Goal: Task Accomplishment & Management: Manage account settings

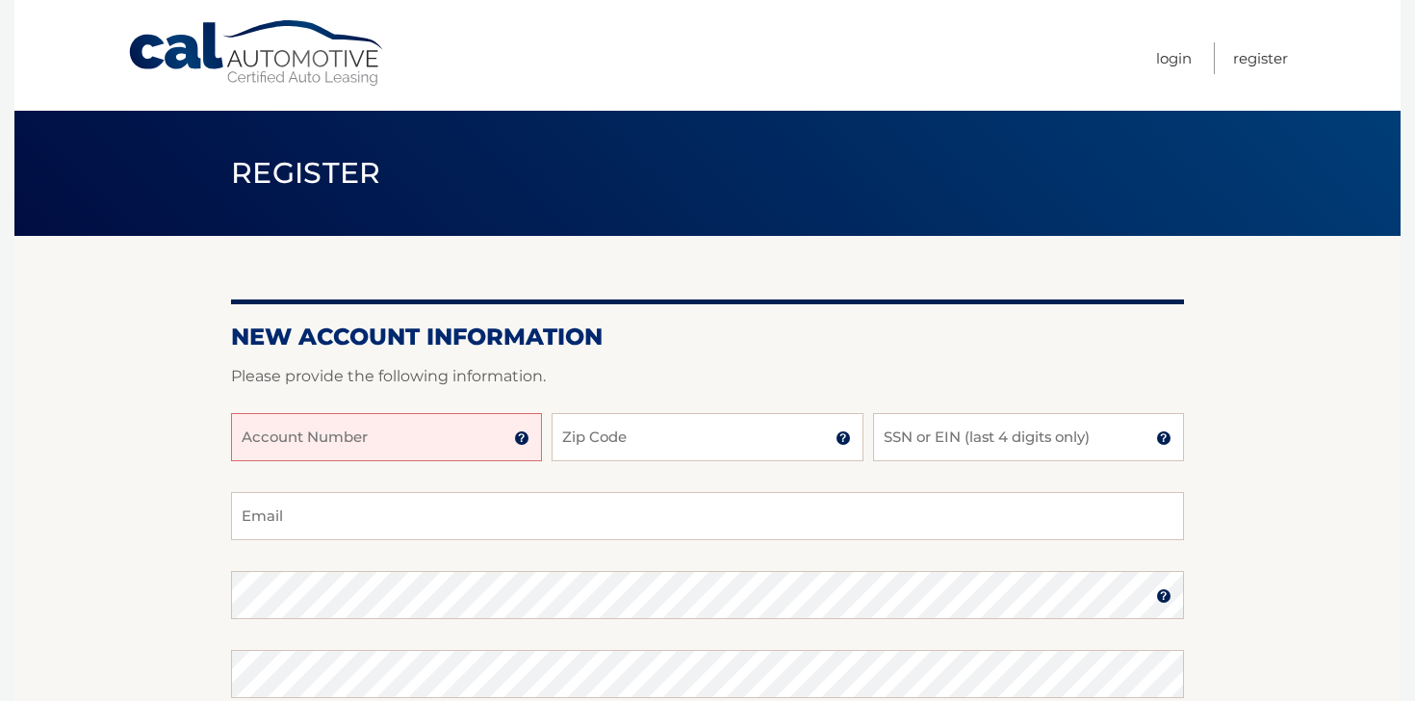
click at [329, 448] on input "Account Number" at bounding box center [386, 437] width 311 height 48
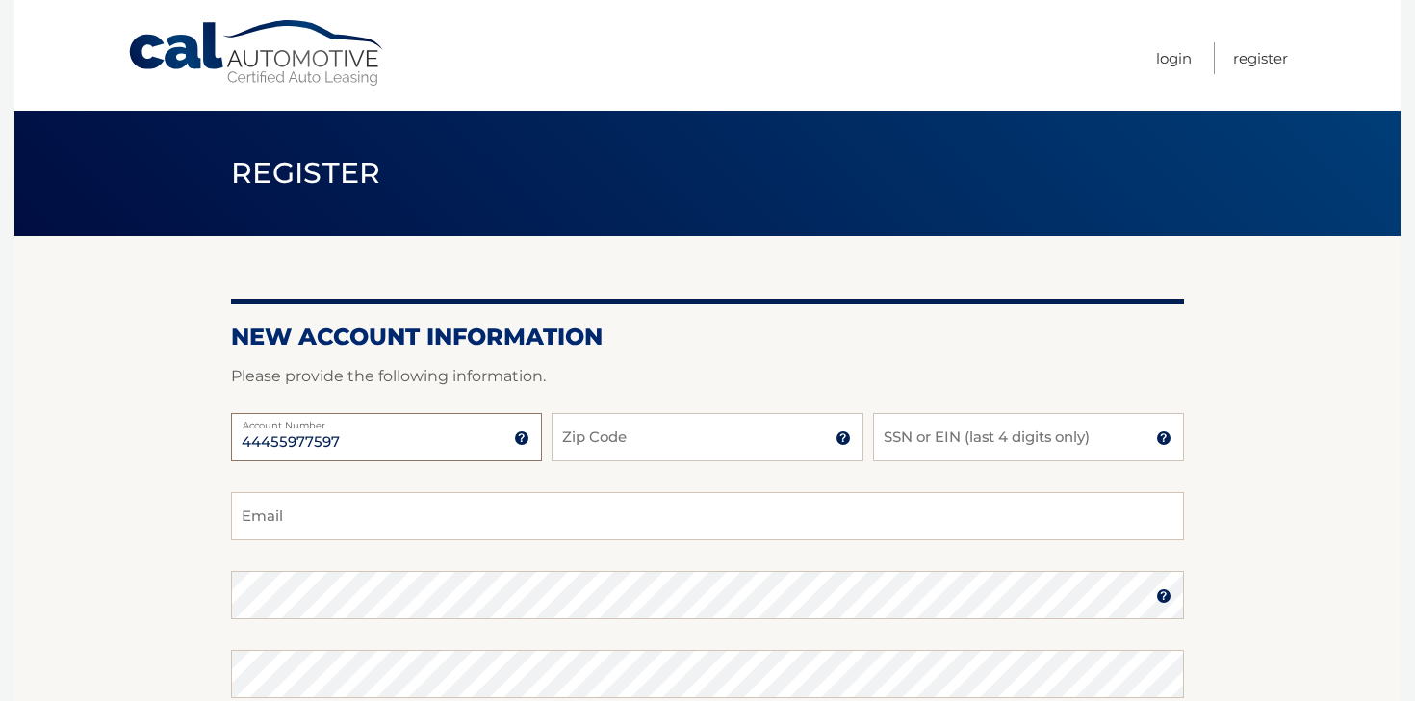
type input "44455977597"
click at [622, 448] on input "Zip Code" at bounding box center [707, 437] width 311 height 48
type input "33027"
click at [985, 447] on input "SSN or EIN (last 4 digits only)" at bounding box center [1028, 437] width 311 height 48
type input "1569"
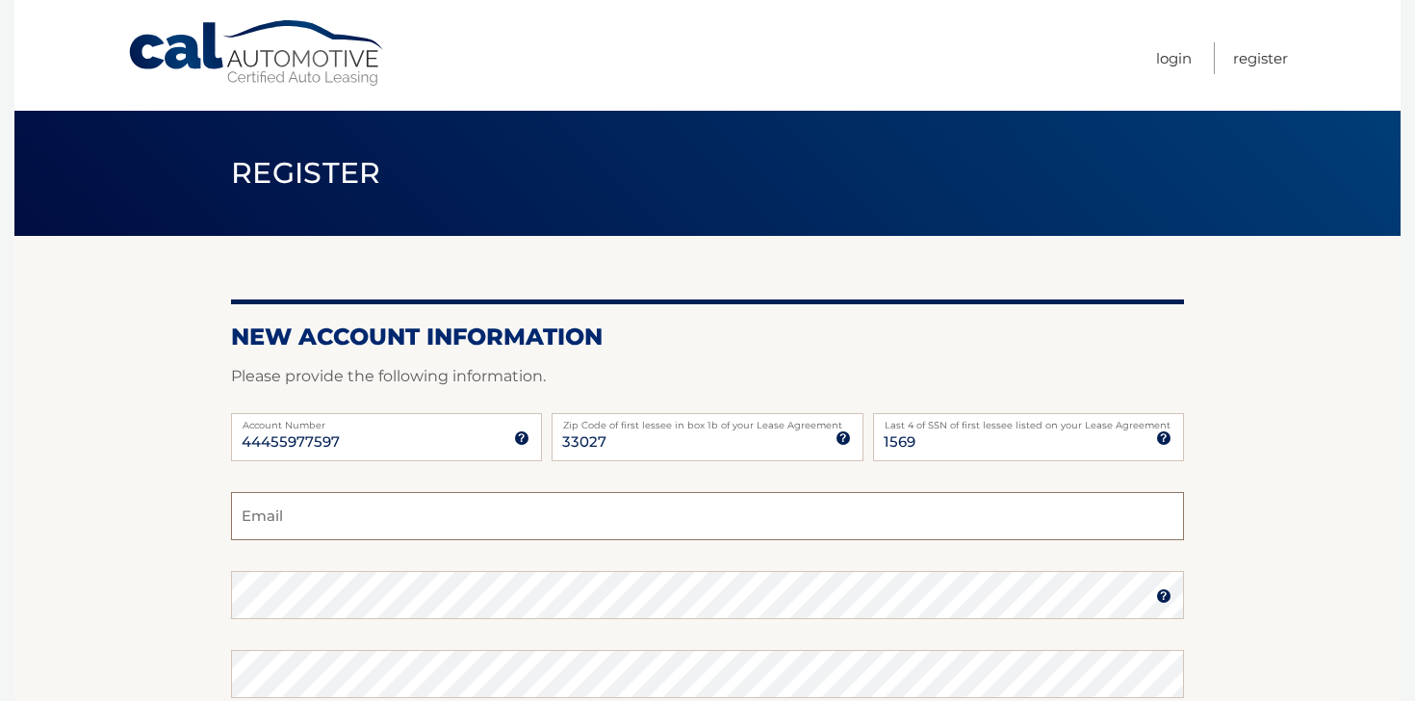
click at [657, 523] on input "Email" at bounding box center [707, 516] width 953 height 48
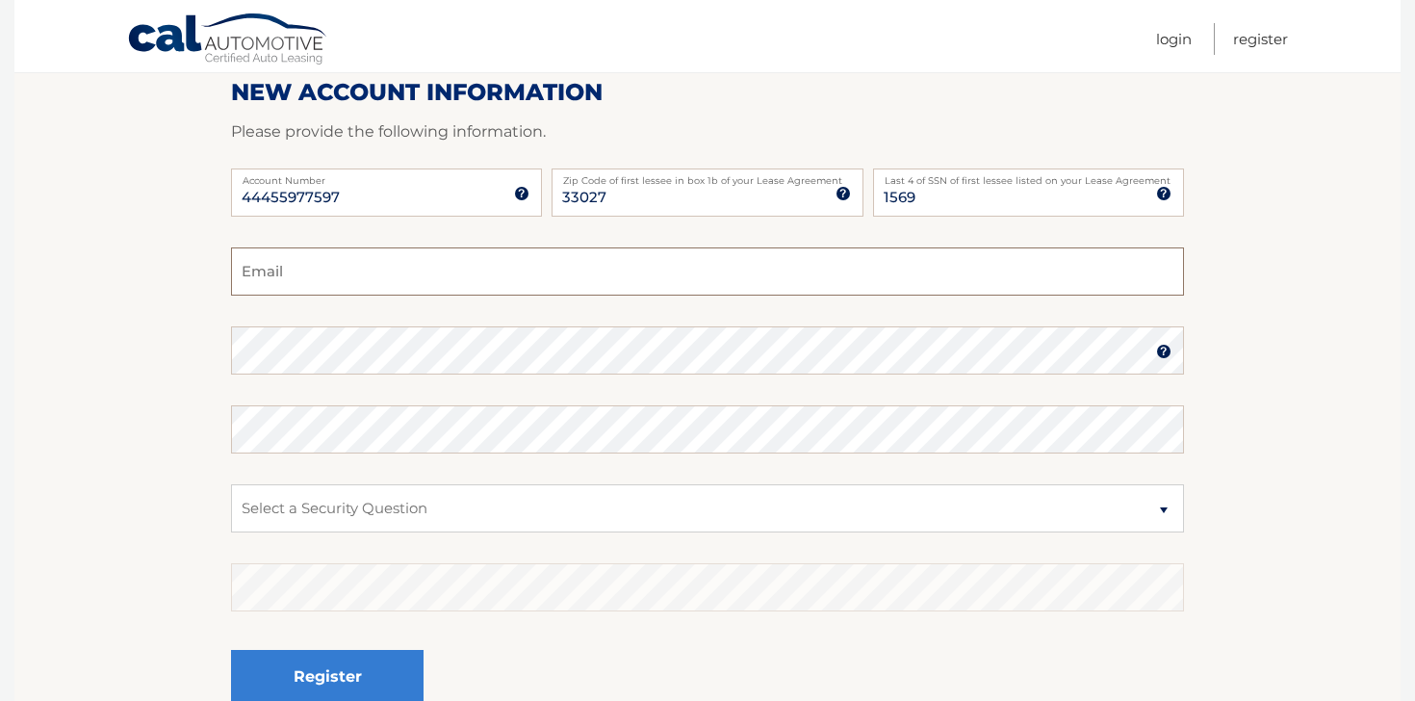
scroll to position [246, 0]
click at [321, 271] on input "Email" at bounding box center [707, 269] width 953 height 48
type input "apbigleo@gmail.com"
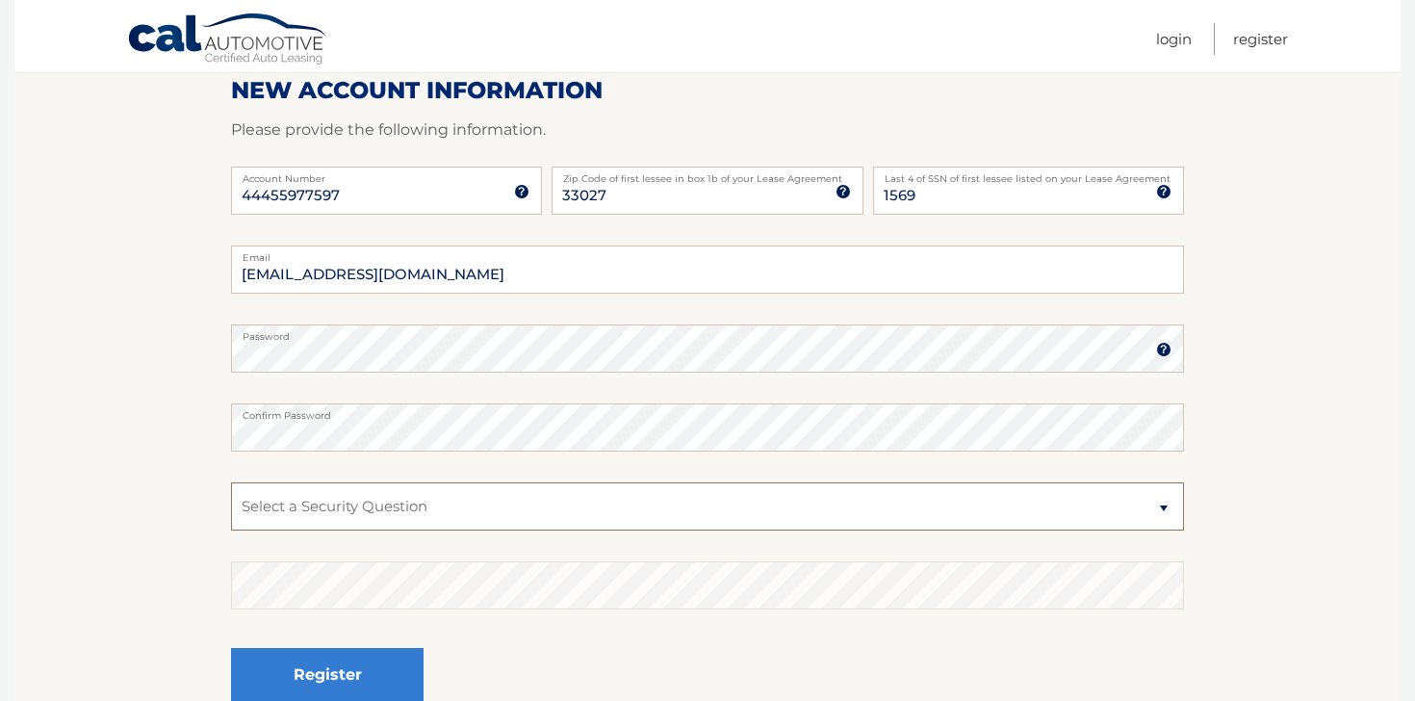
click at [311, 524] on select "Select a Security Question What was the name of your elementary school? What is…" at bounding box center [707, 506] width 953 height 48
select select "2"
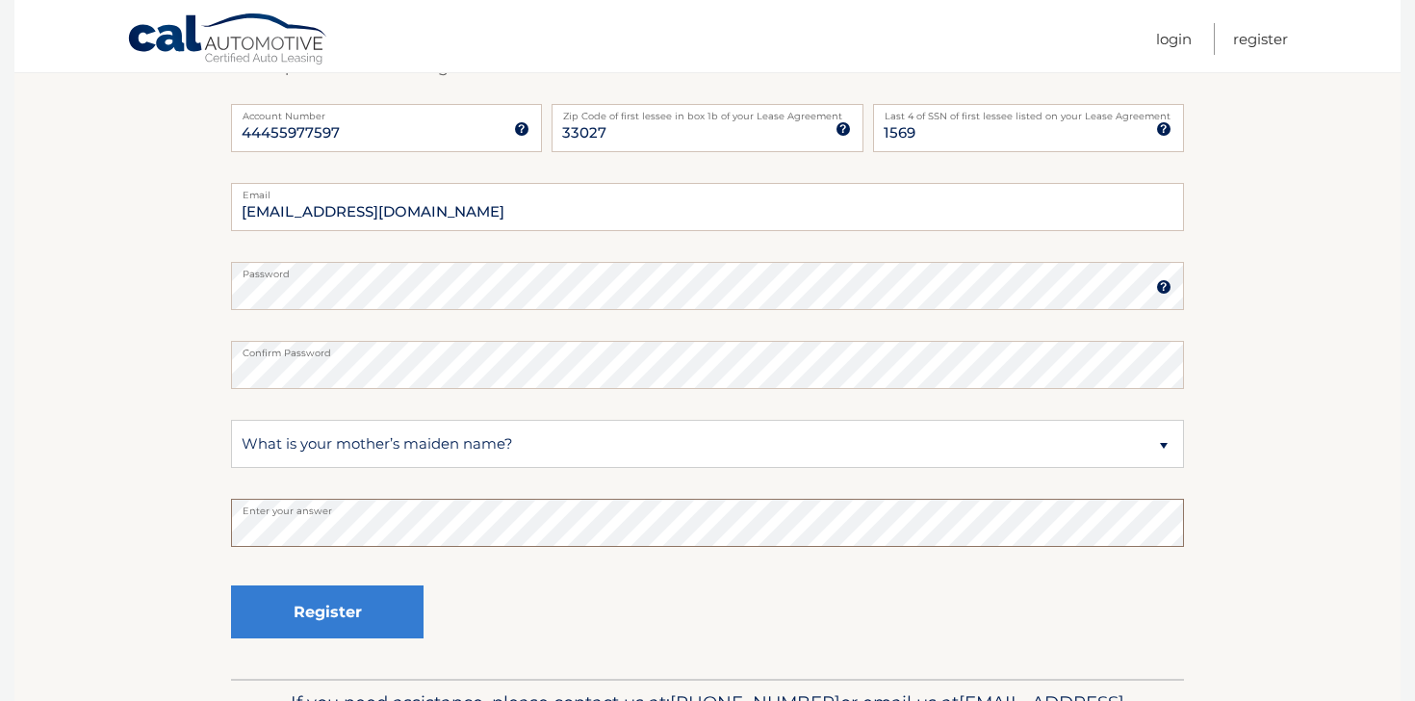
scroll to position [332, 0]
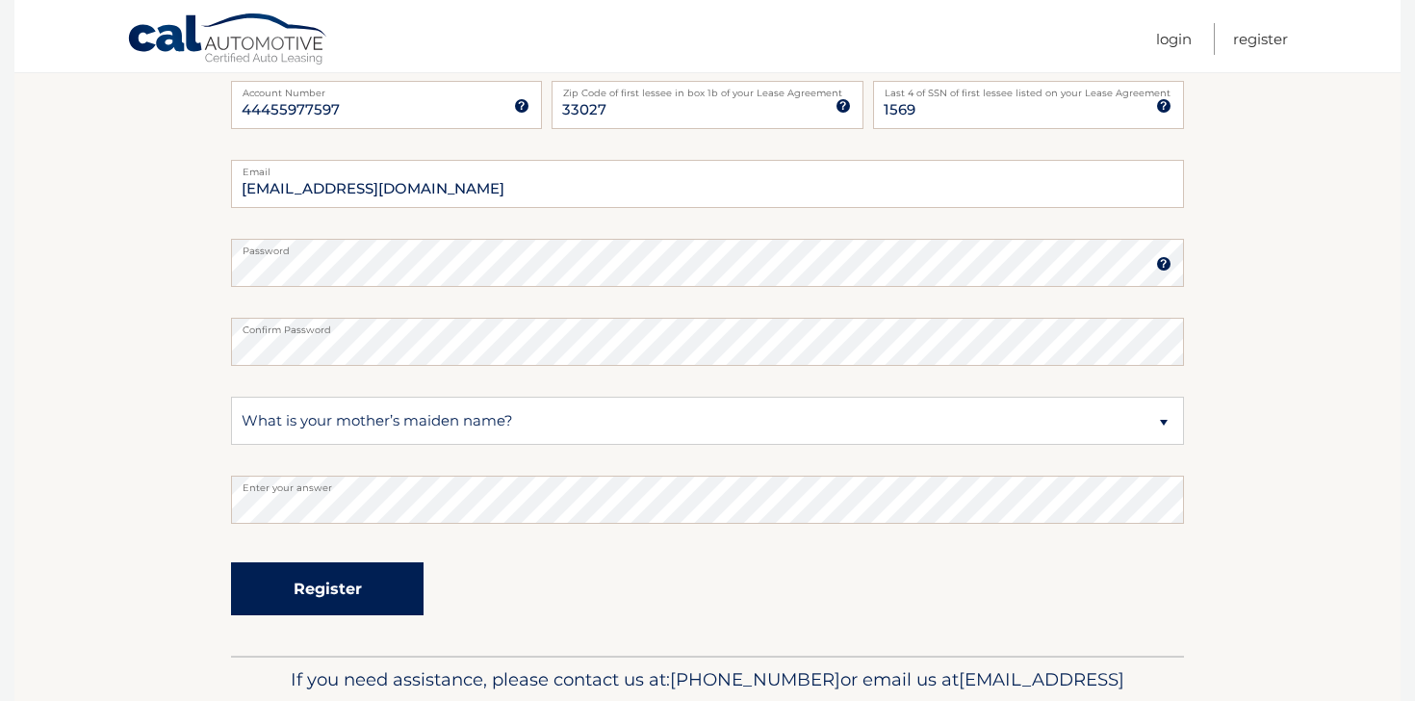
click at [299, 580] on button "Register" at bounding box center [327, 588] width 193 height 53
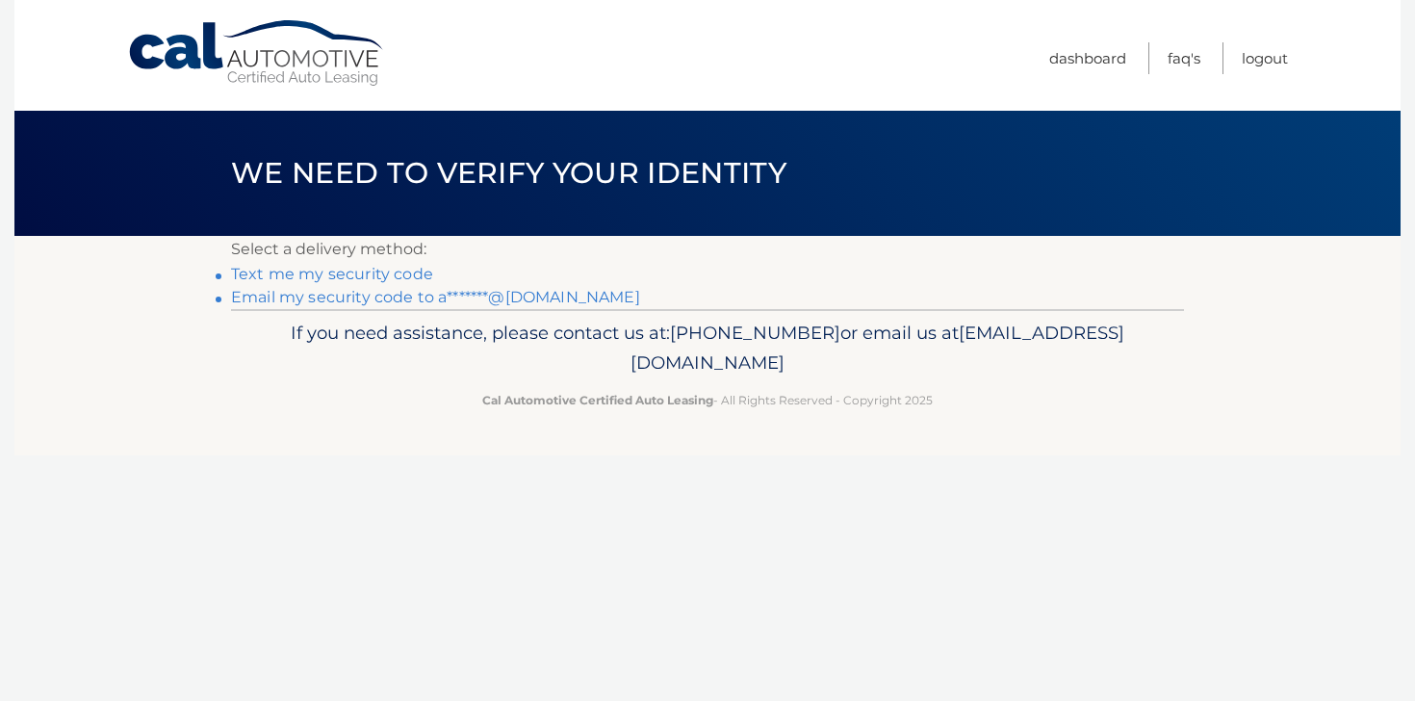
click at [336, 298] on link "Email my security code to a*******@[DOMAIN_NAME]" at bounding box center [435, 297] width 409 height 18
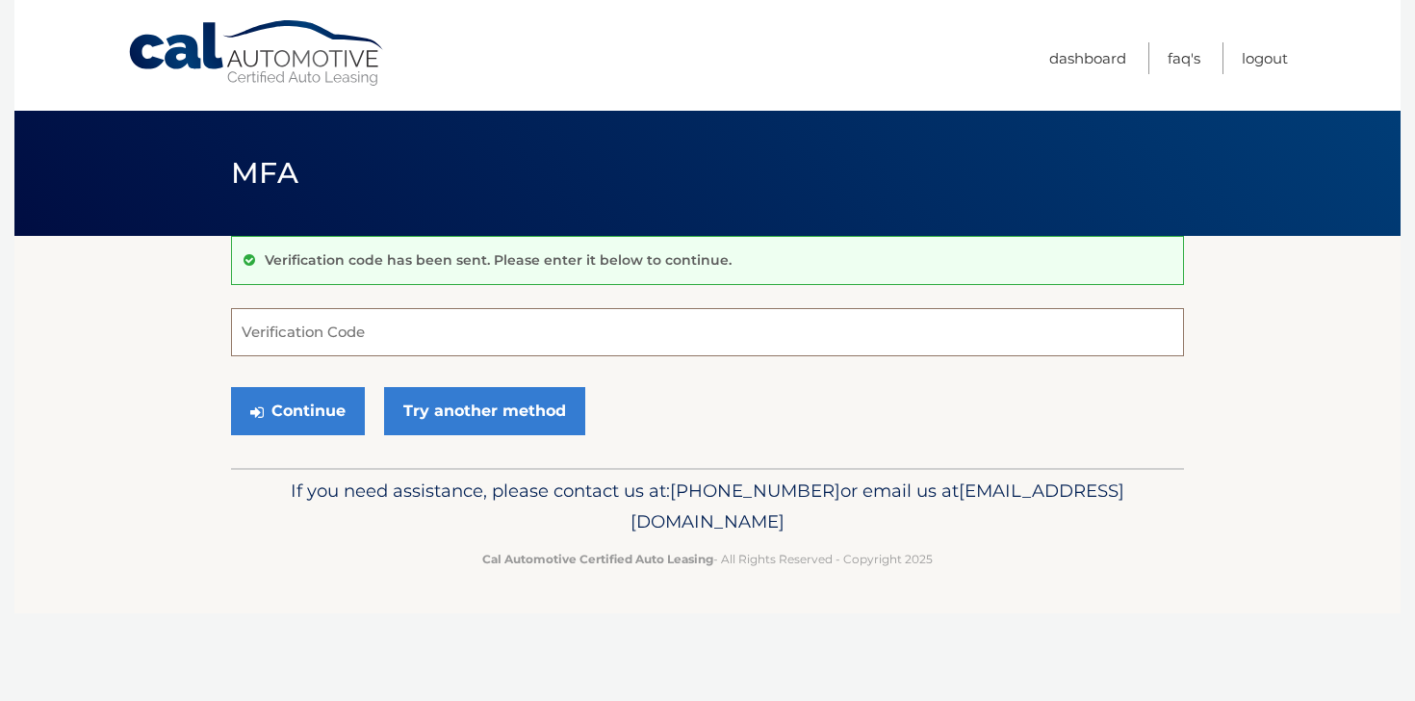
click at [396, 321] on input "Verification Code" at bounding box center [707, 332] width 953 height 48
paste input "772714"
type input "772714"
click at [305, 396] on button "Continue" at bounding box center [298, 411] width 134 height 48
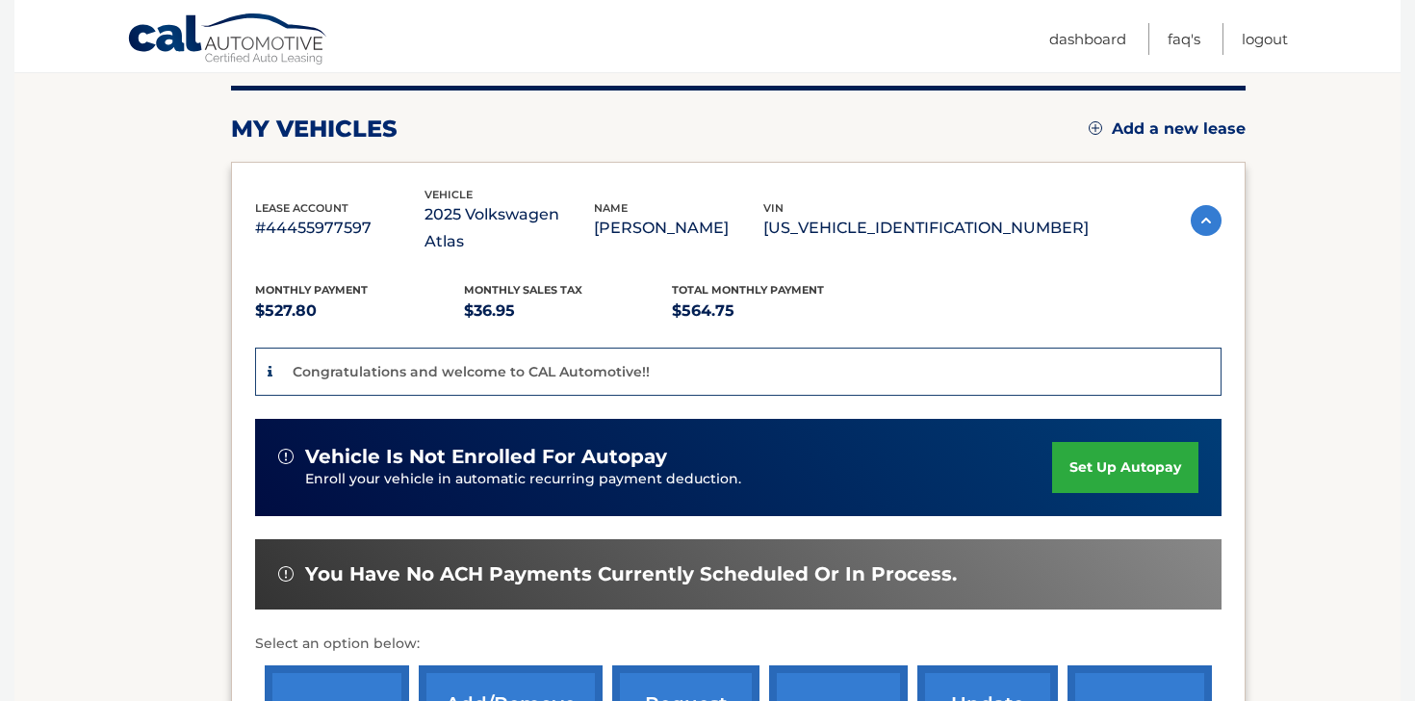
scroll to position [238, 0]
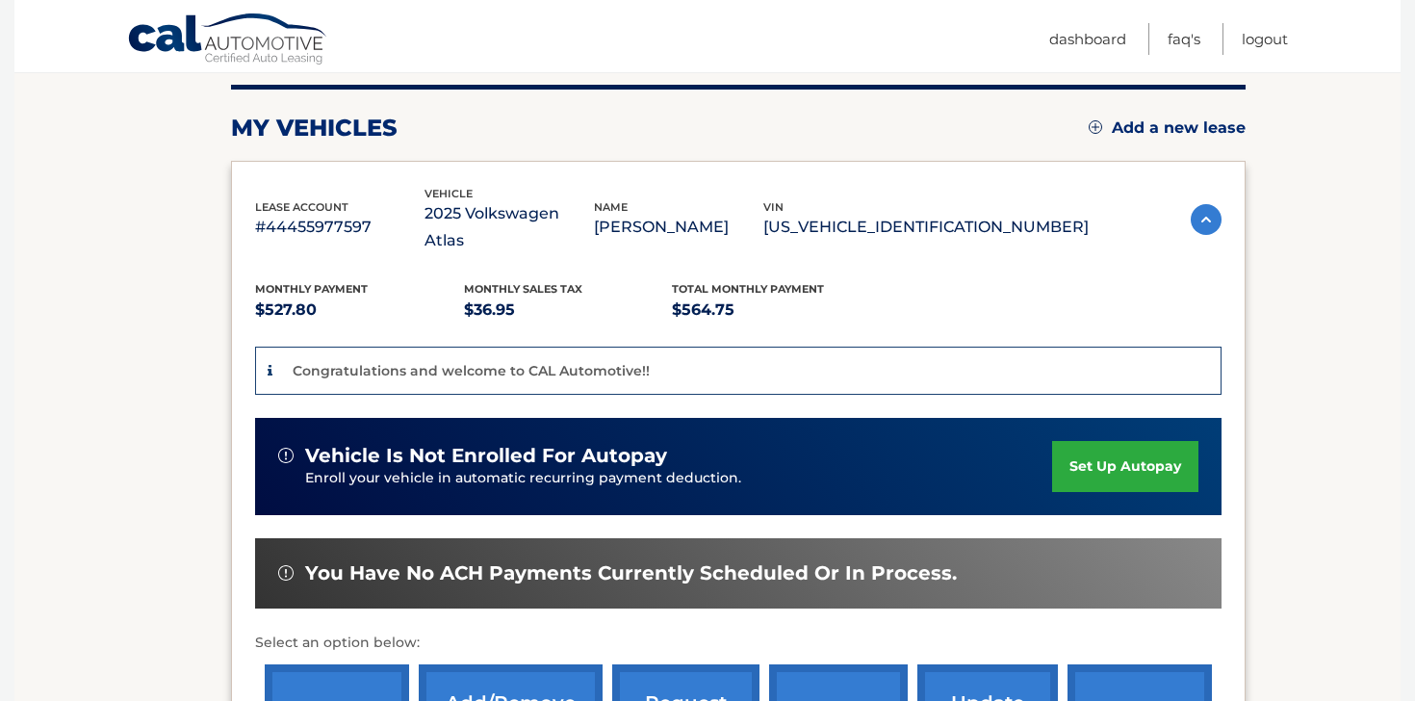
click at [1139, 441] on link "set up autopay" at bounding box center [1125, 466] width 146 height 51
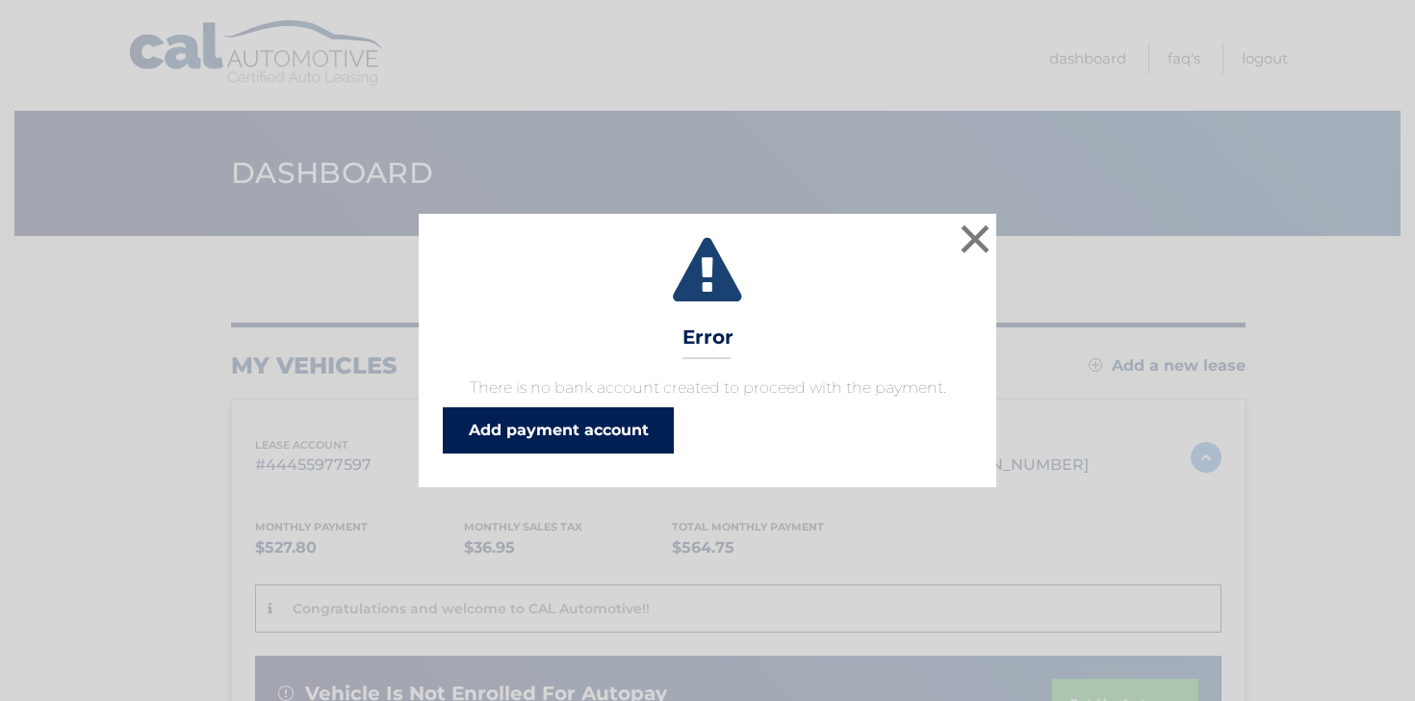
click at [633, 431] on link "Add payment account" at bounding box center [558, 430] width 231 height 46
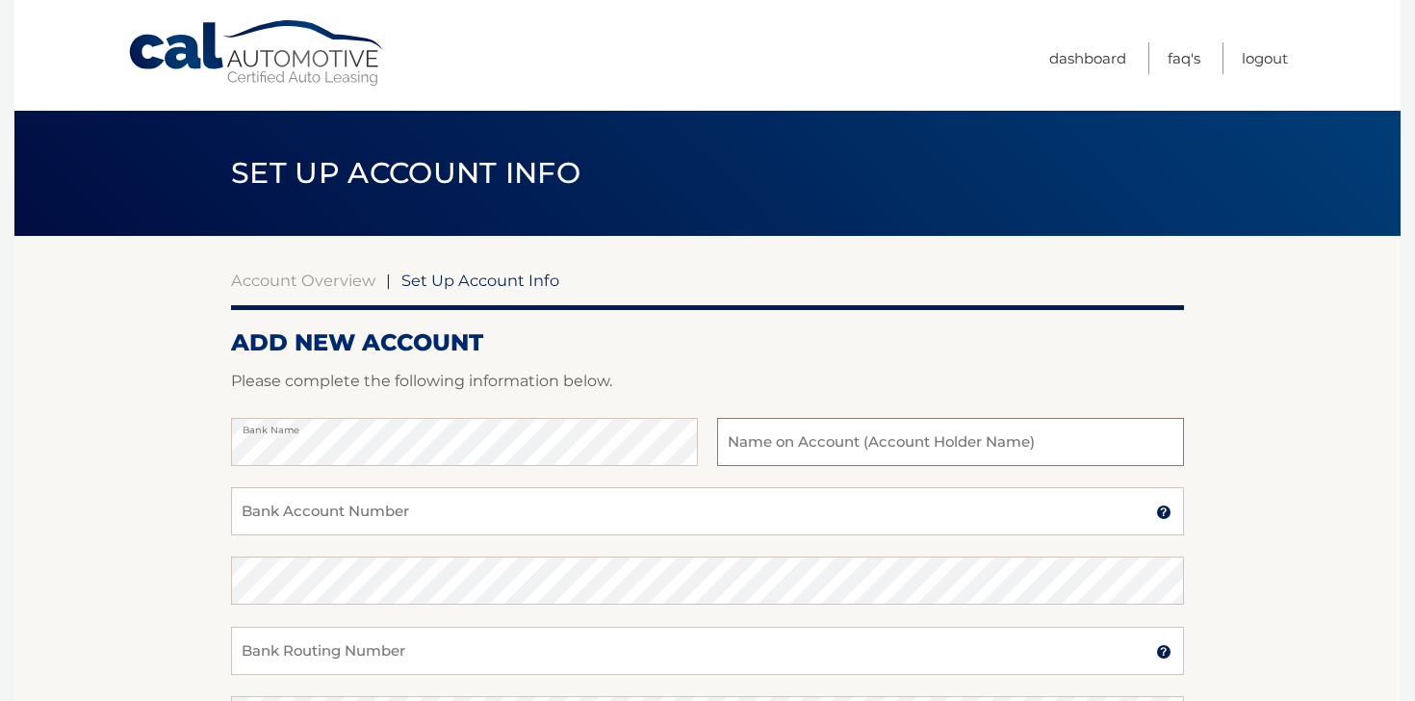
click at [879, 440] on input "text" at bounding box center [950, 442] width 467 height 48
type input "o"
type input "k"
type input "our checking"
click at [616, 511] on input "Bank Account Number" at bounding box center [707, 511] width 953 height 48
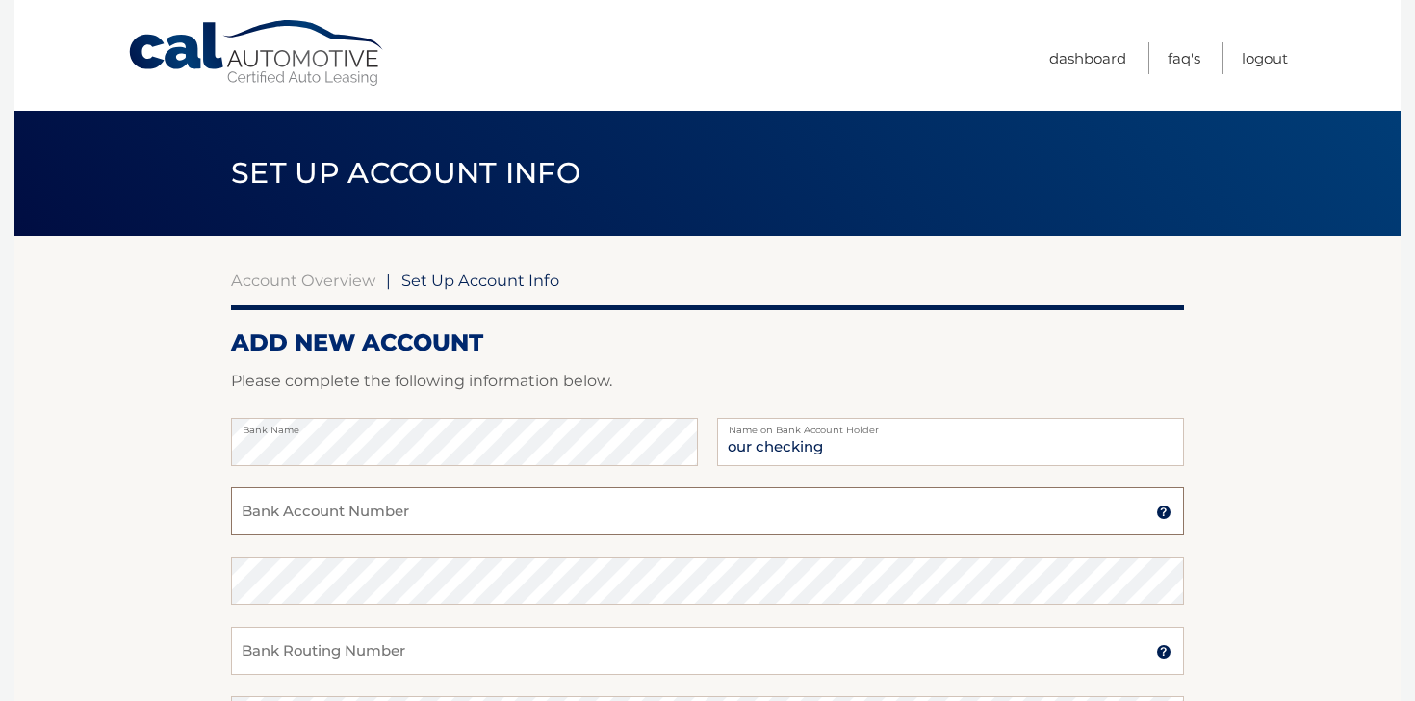
paste input "898101185816"
type input "898101185816"
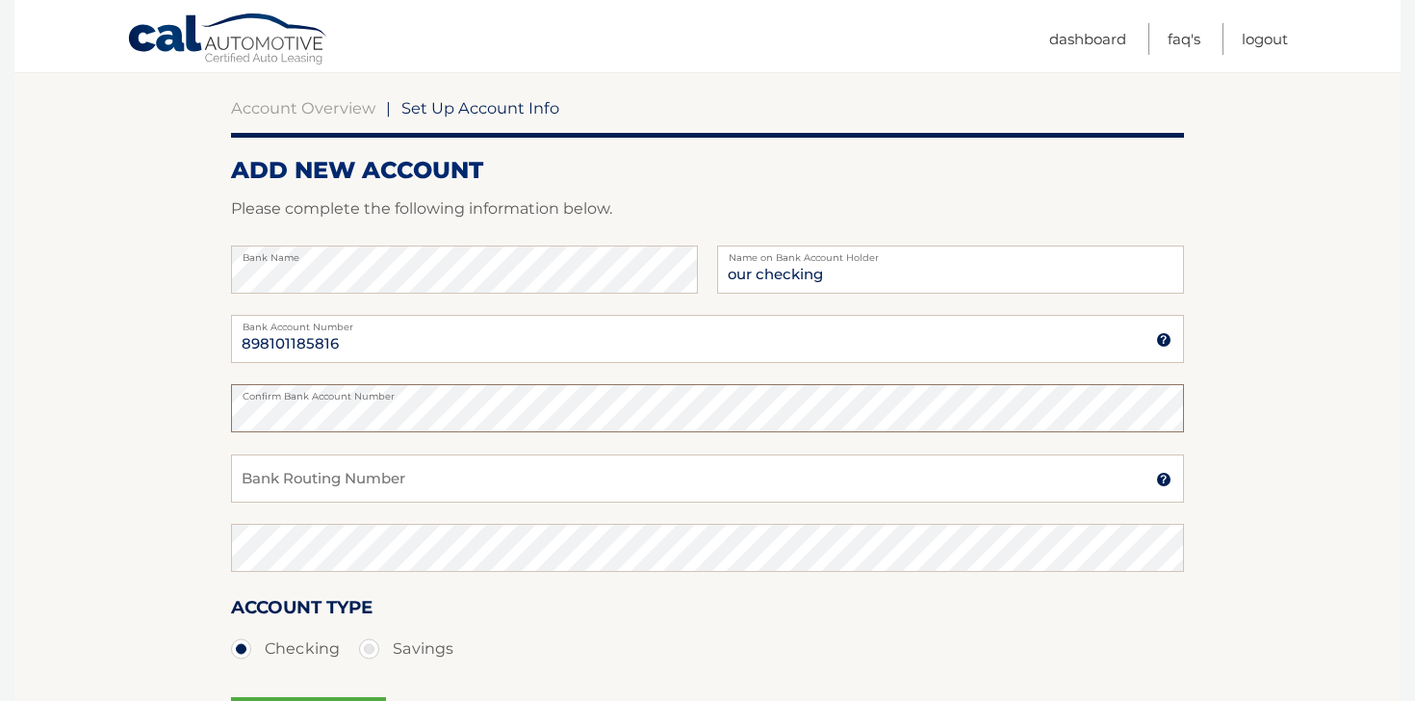
scroll to position [175, 0]
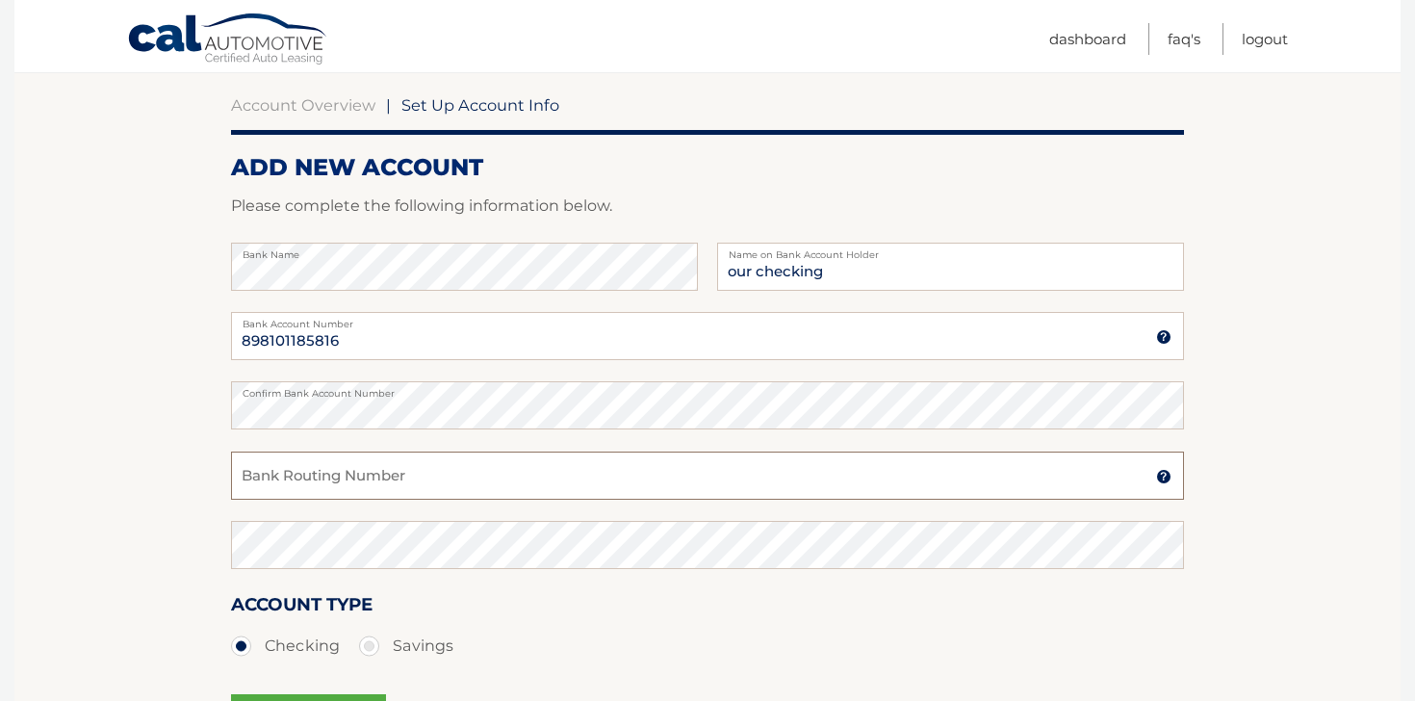
click at [400, 490] on input "Bank Routing Number" at bounding box center [707, 475] width 953 height 48
paste input "063100277"
type input "063100277"
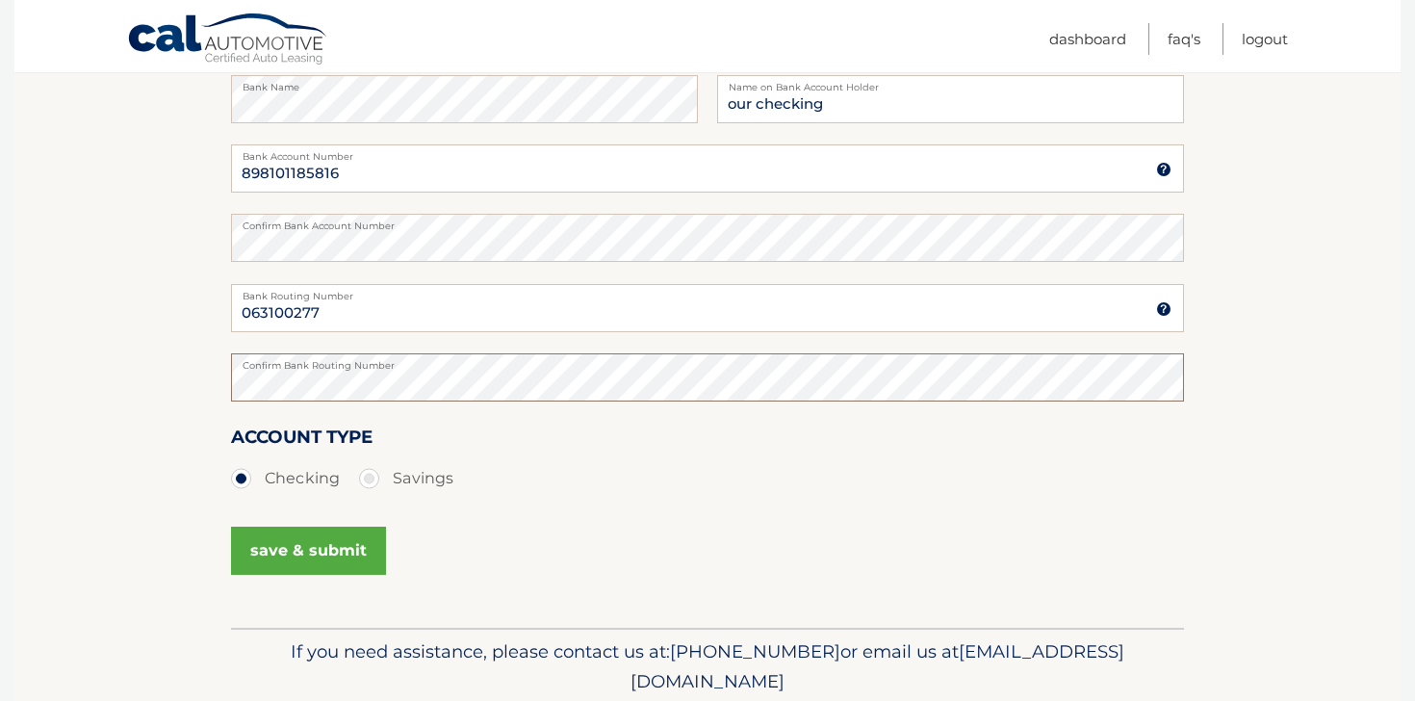
scroll to position [347, 0]
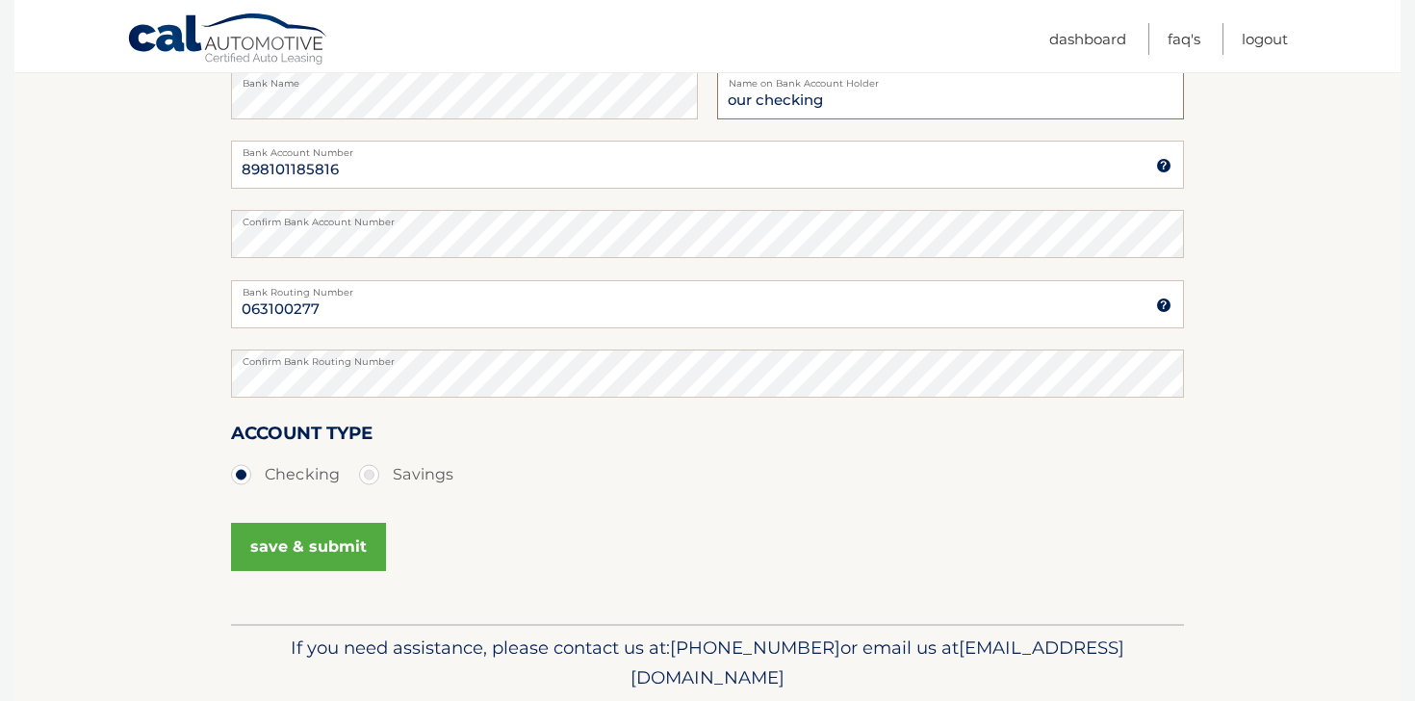
click at [839, 105] on input "our checking" at bounding box center [950, 95] width 467 height 48
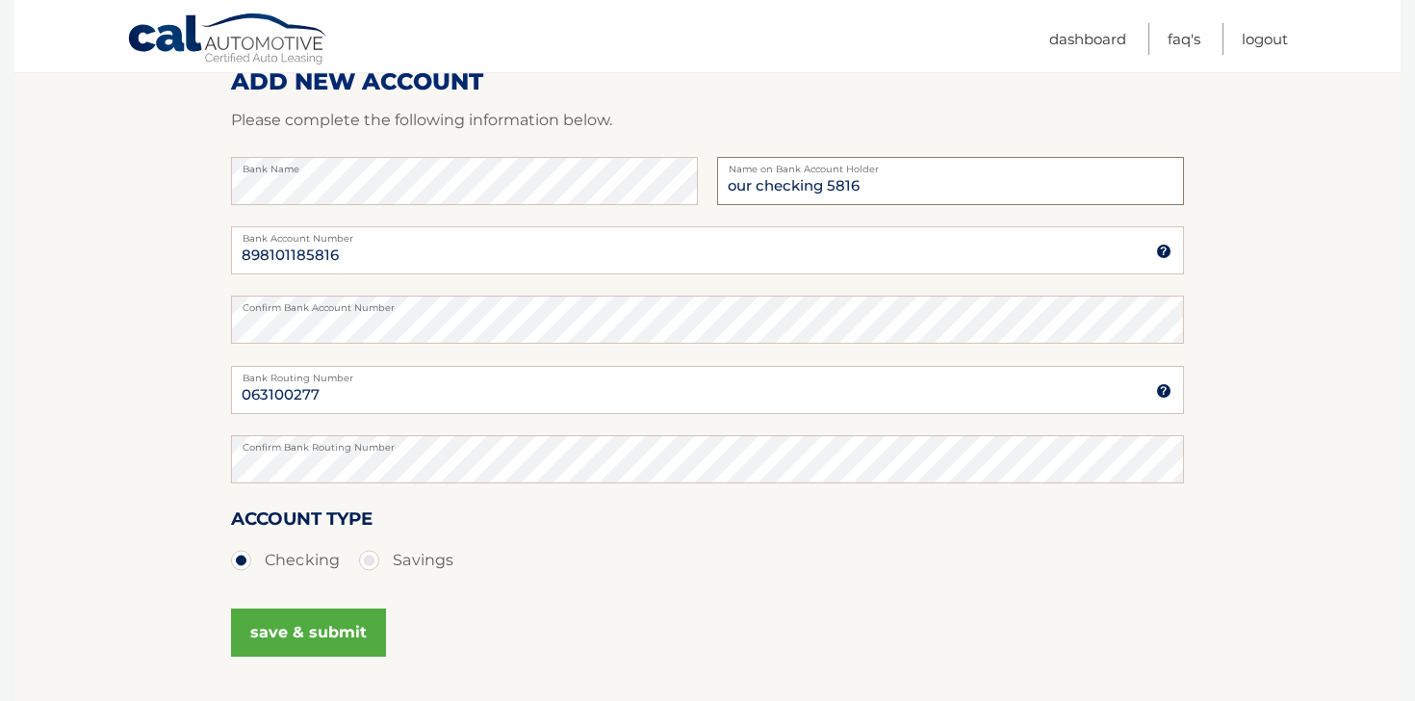
scroll to position [258, 0]
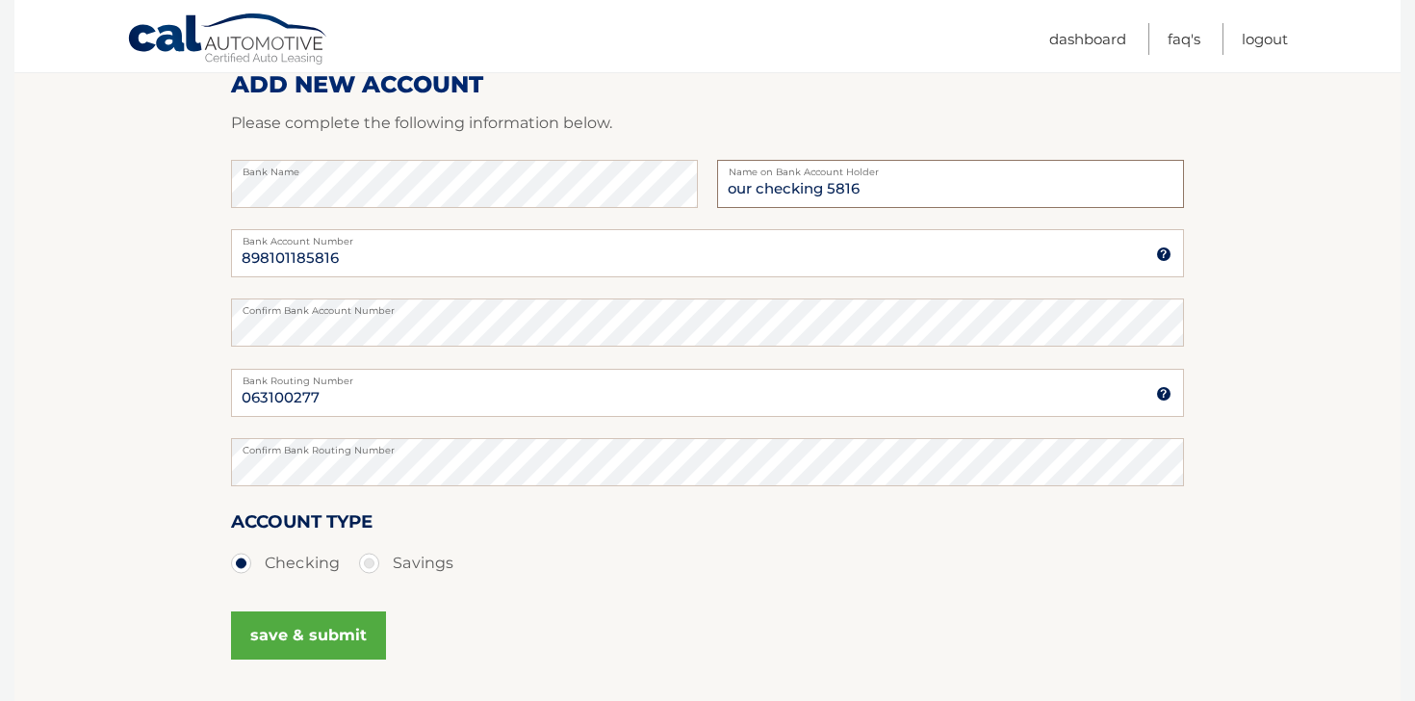
type input "our checking 5816"
click at [323, 629] on button "save & submit" at bounding box center [308, 635] width 155 height 48
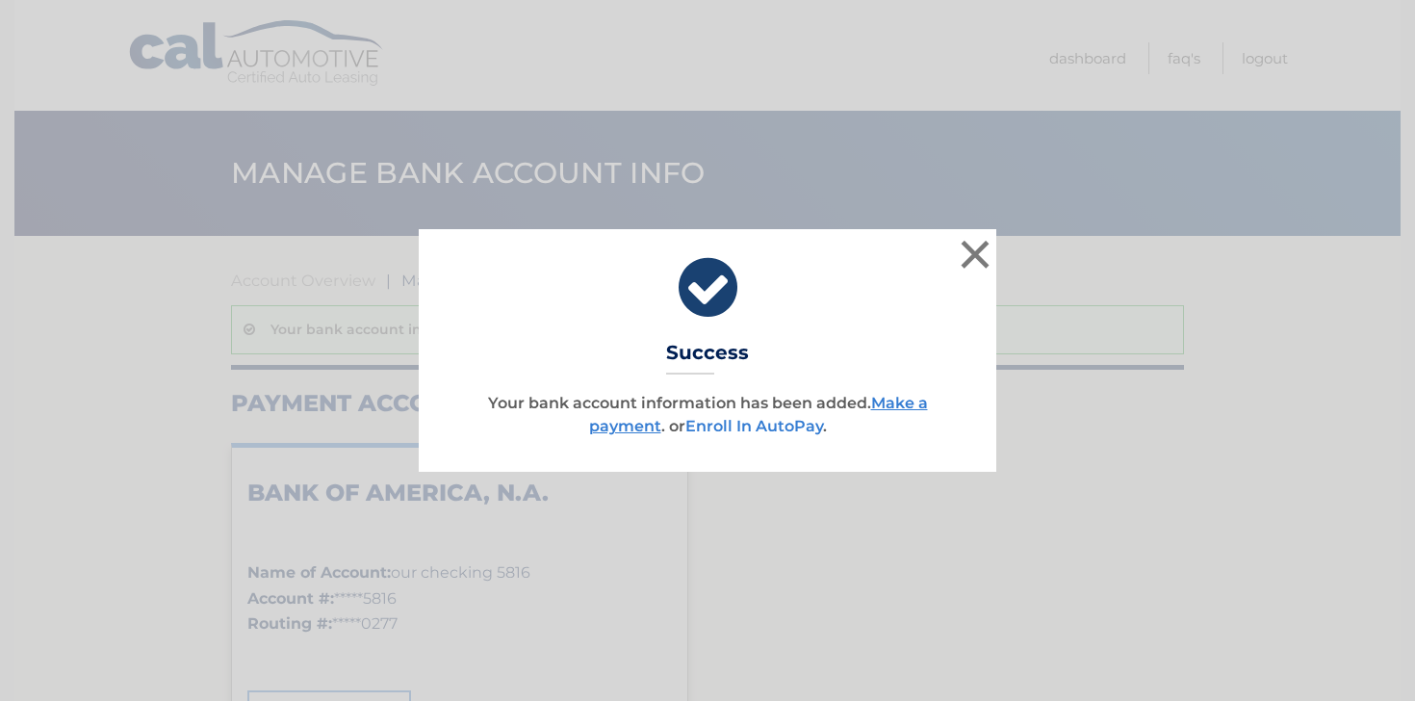
click at [736, 428] on link "Enroll In AutoPay" at bounding box center [754, 426] width 138 height 18
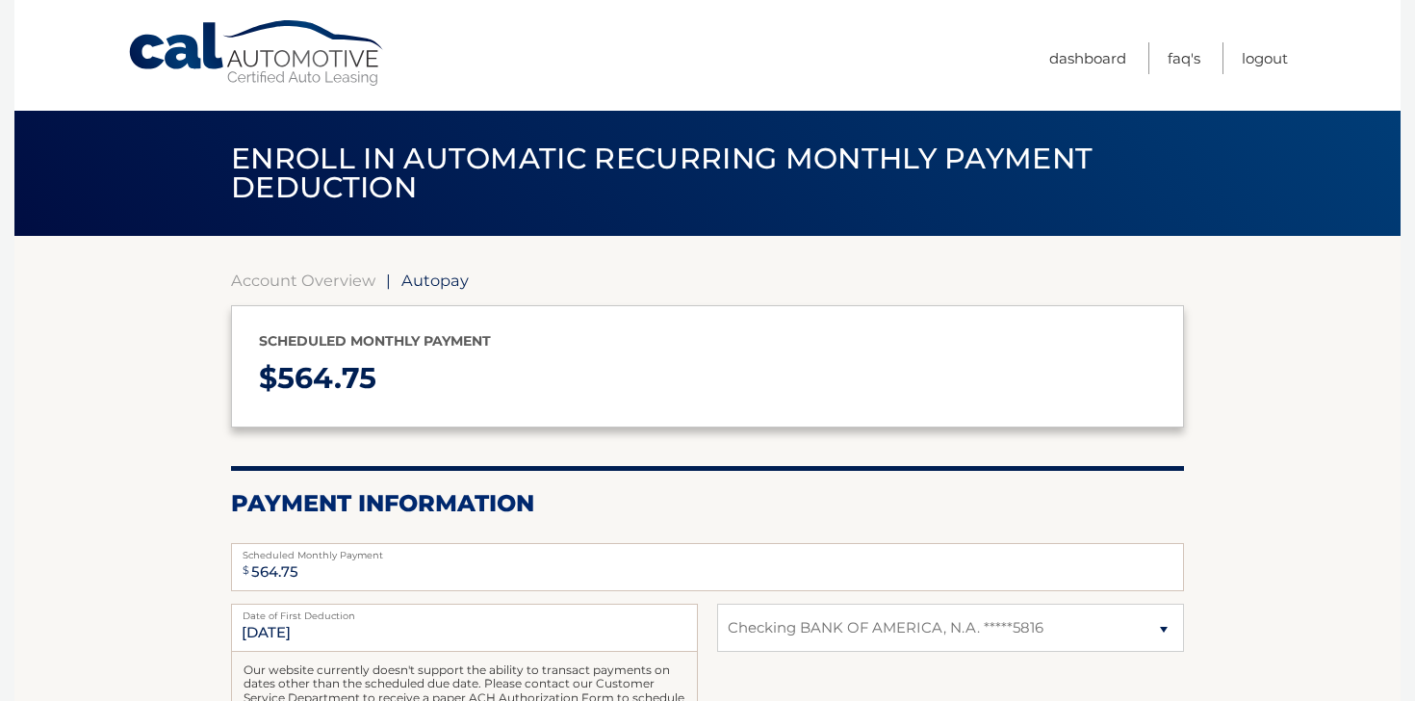
select select "ODczNjAxNTUtNDBiNy00N2QzLTg1YWEtNDFkZDg5OTY4MmNh"
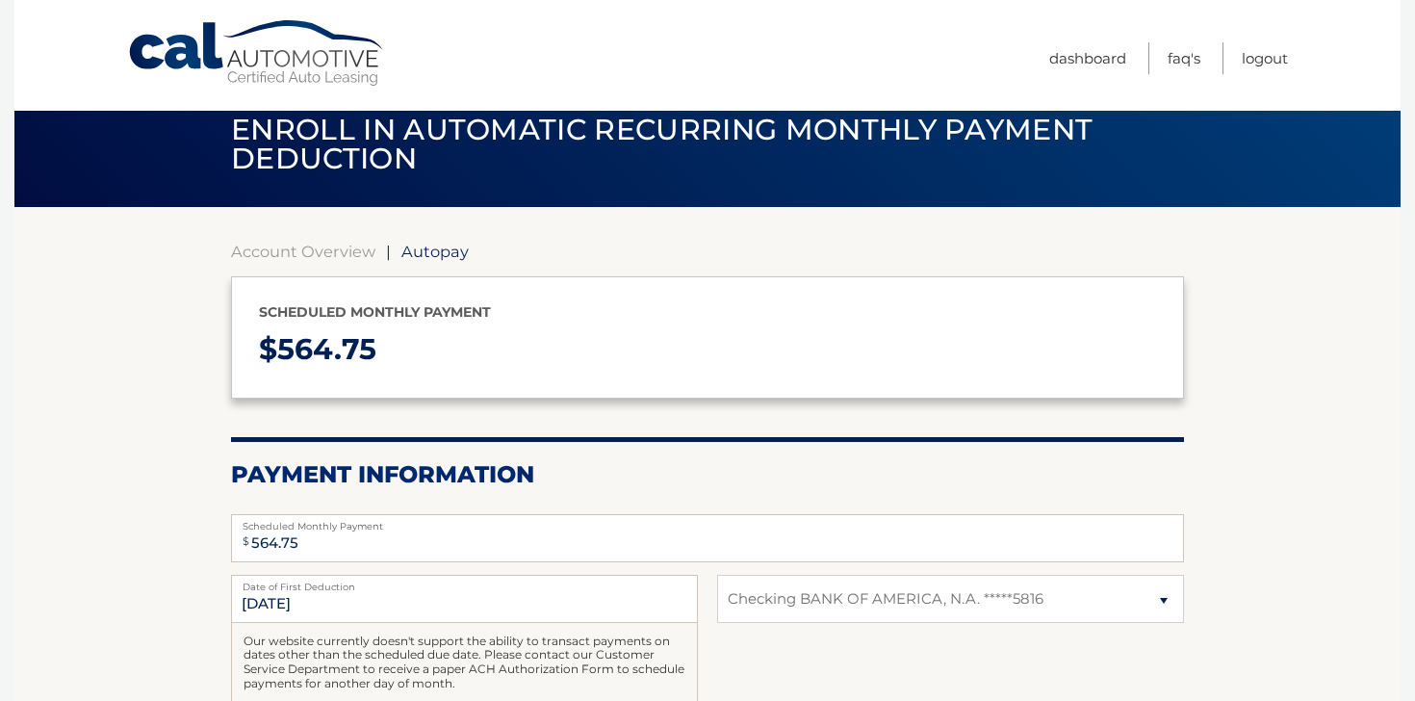
scroll to position [31, 0]
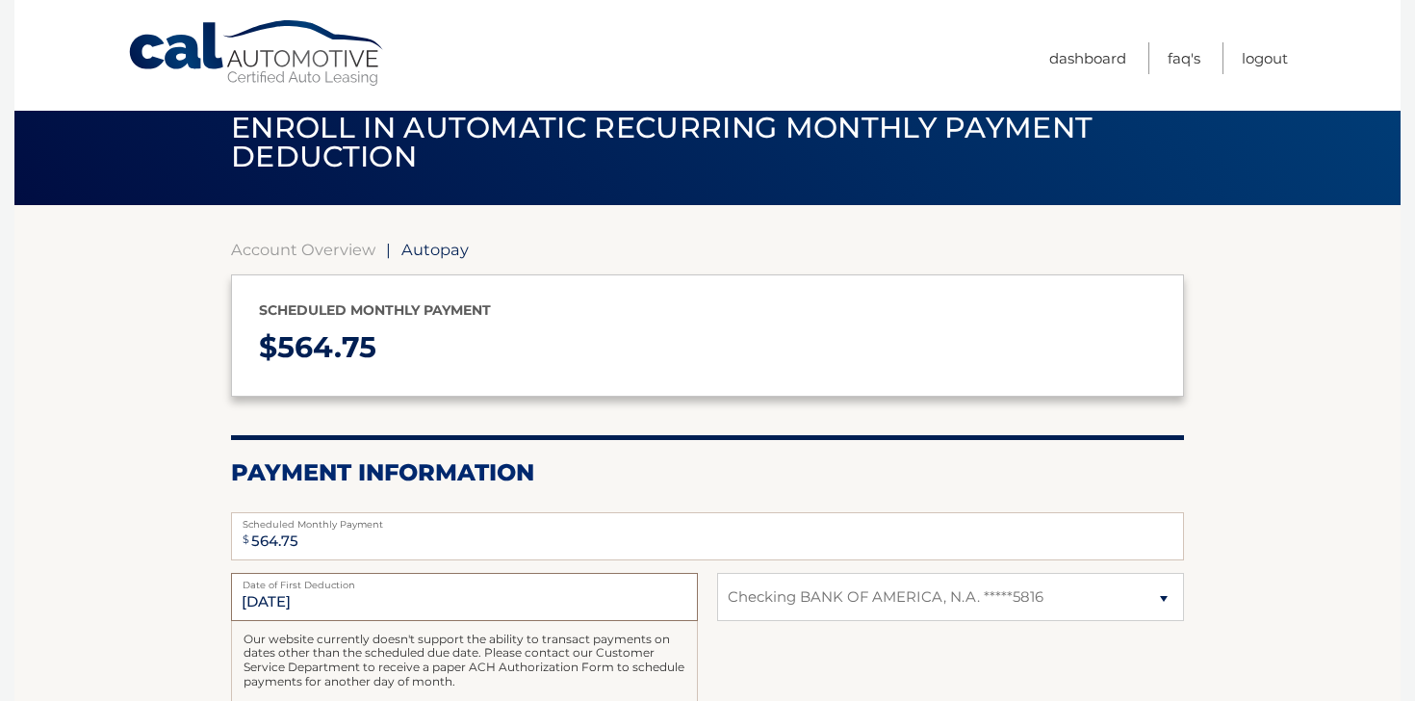
click at [302, 609] on input "[DATE]" at bounding box center [464, 597] width 467 height 48
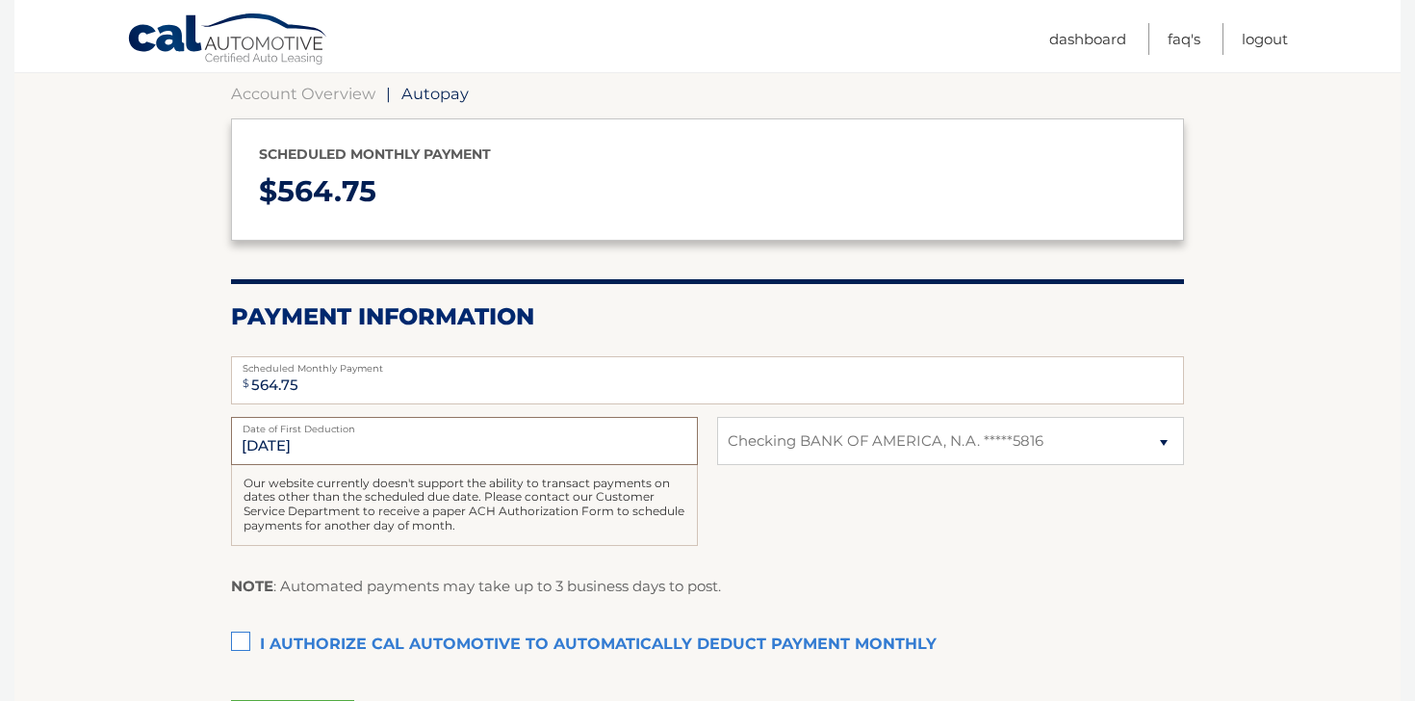
scroll to position [189, 0]
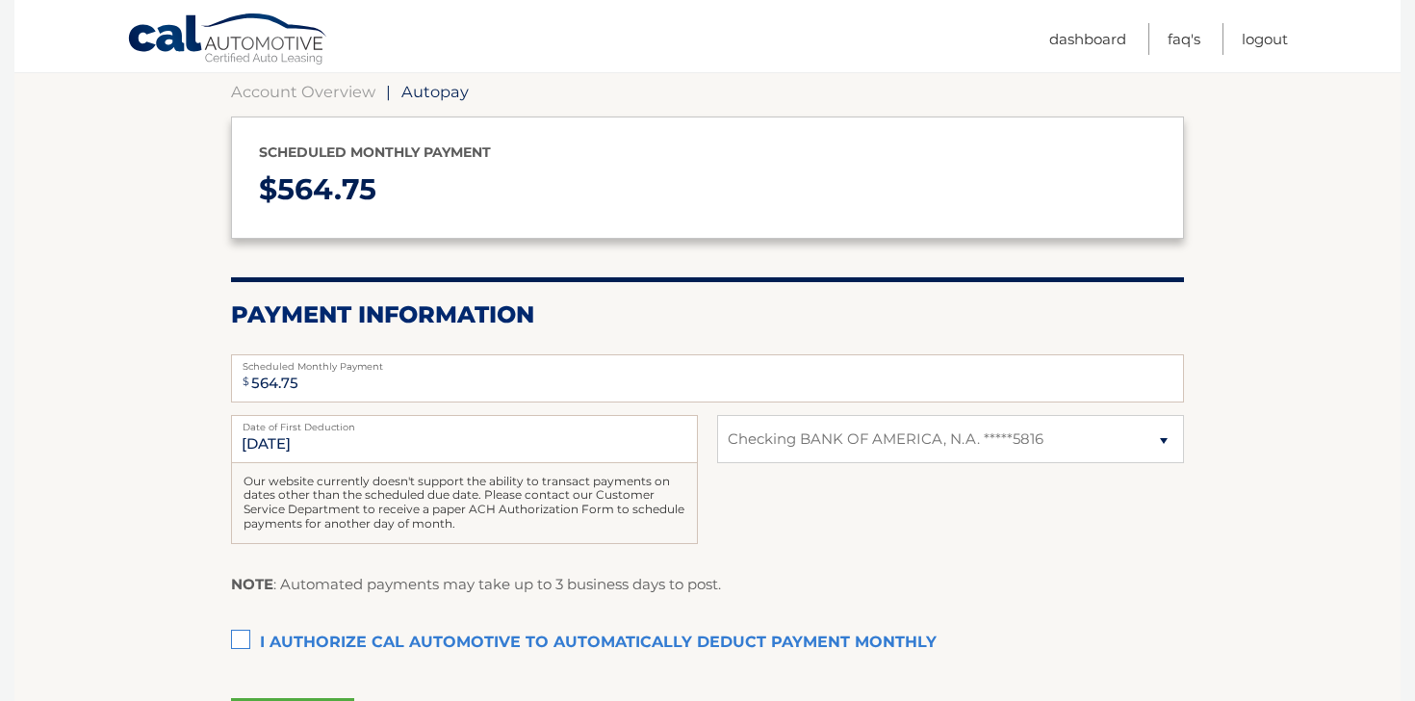
click at [242, 647] on label "I authorize cal automotive to automatically deduct payment monthly This checkbo…" at bounding box center [707, 643] width 953 height 39
click at [0, 0] on input "I authorize cal automotive to automatically deduct payment monthly This checkbo…" at bounding box center [0, 0] width 0 height 0
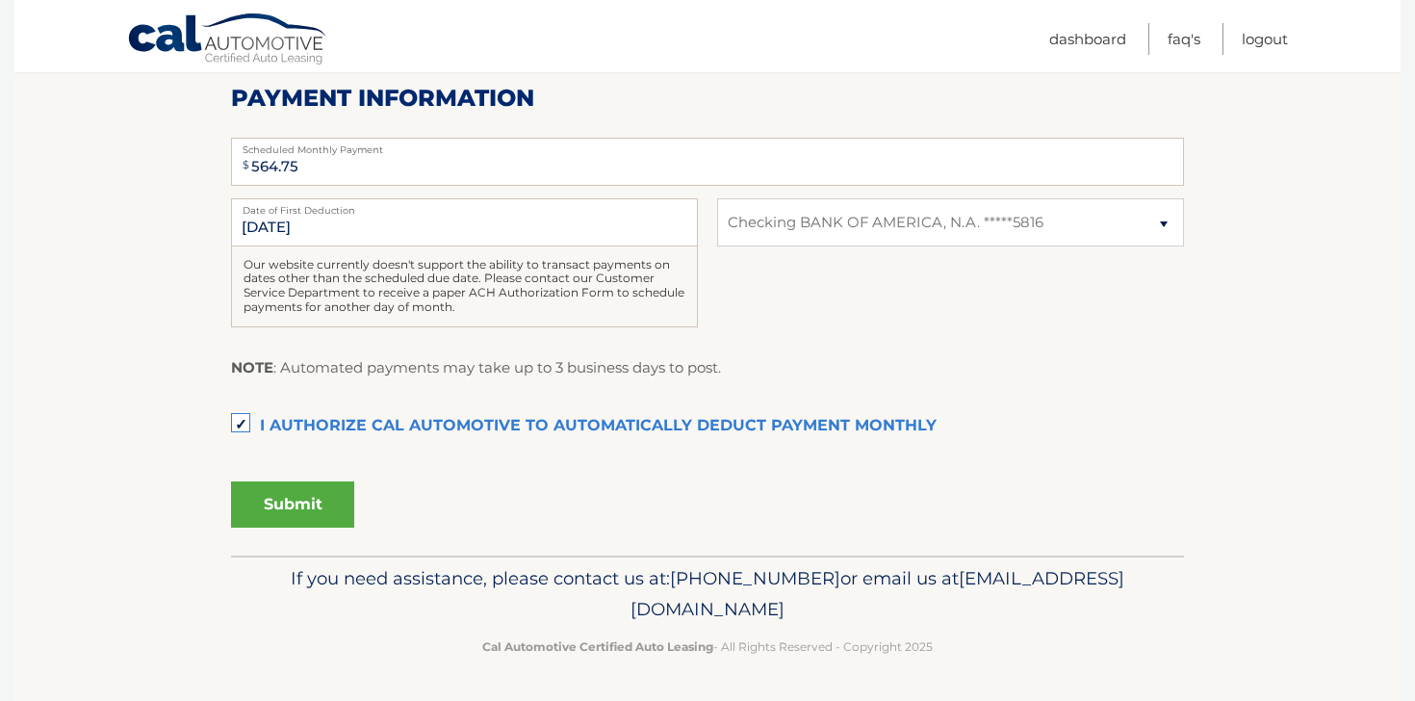
click at [301, 500] on button "Submit" at bounding box center [292, 504] width 123 height 46
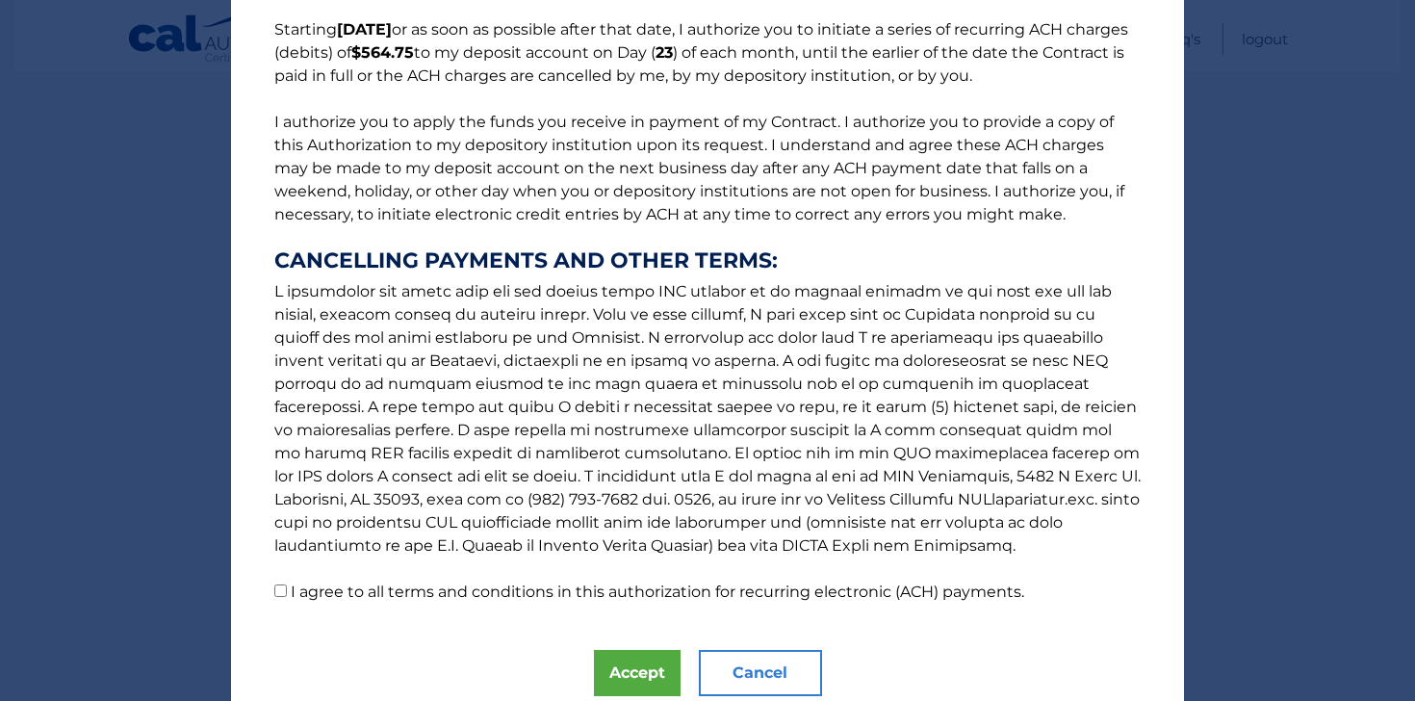
scroll to position [231, 0]
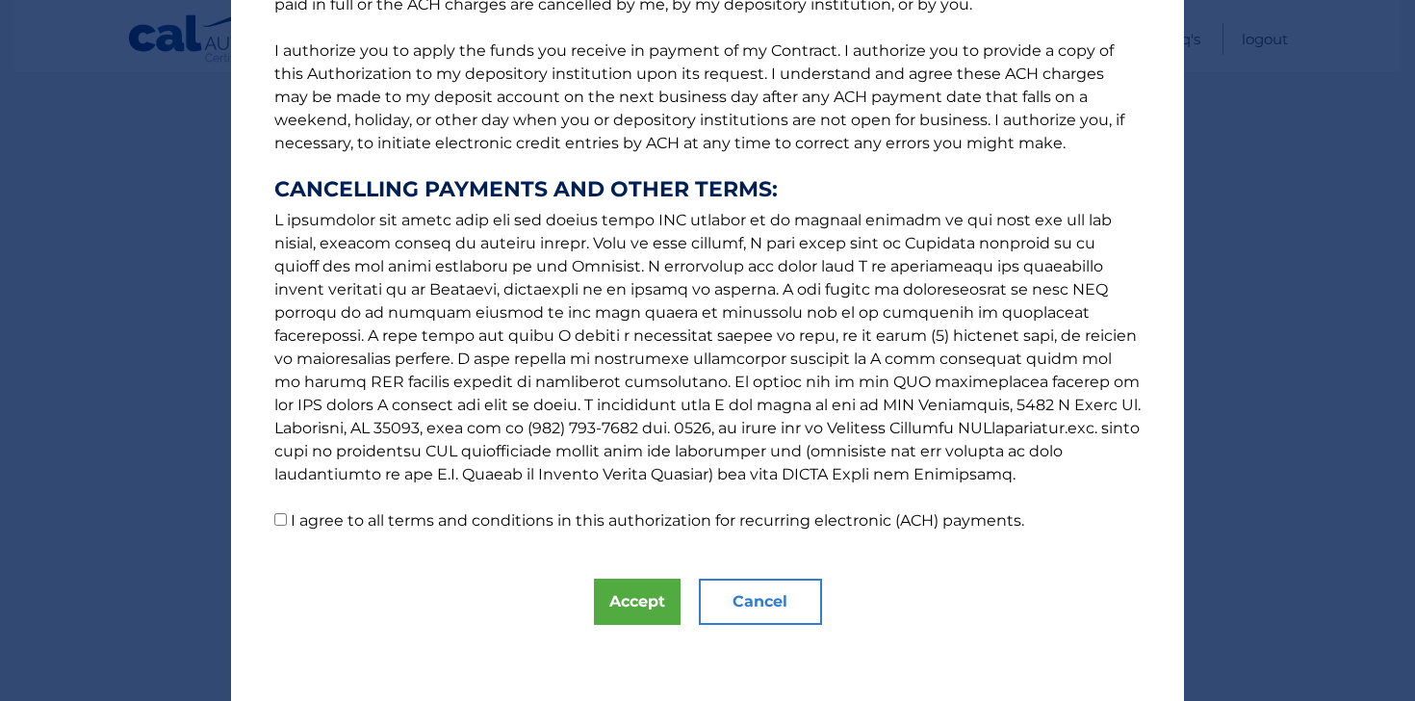
click at [274, 519] on input "I agree to all terms and conditions in this authorization for recurring electro…" at bounding box center [280, 519] width 13 height 13
checkbox input "true"
click at [640, 590] on button "Accept" at bounding box center [637, 602] width 87 height 46
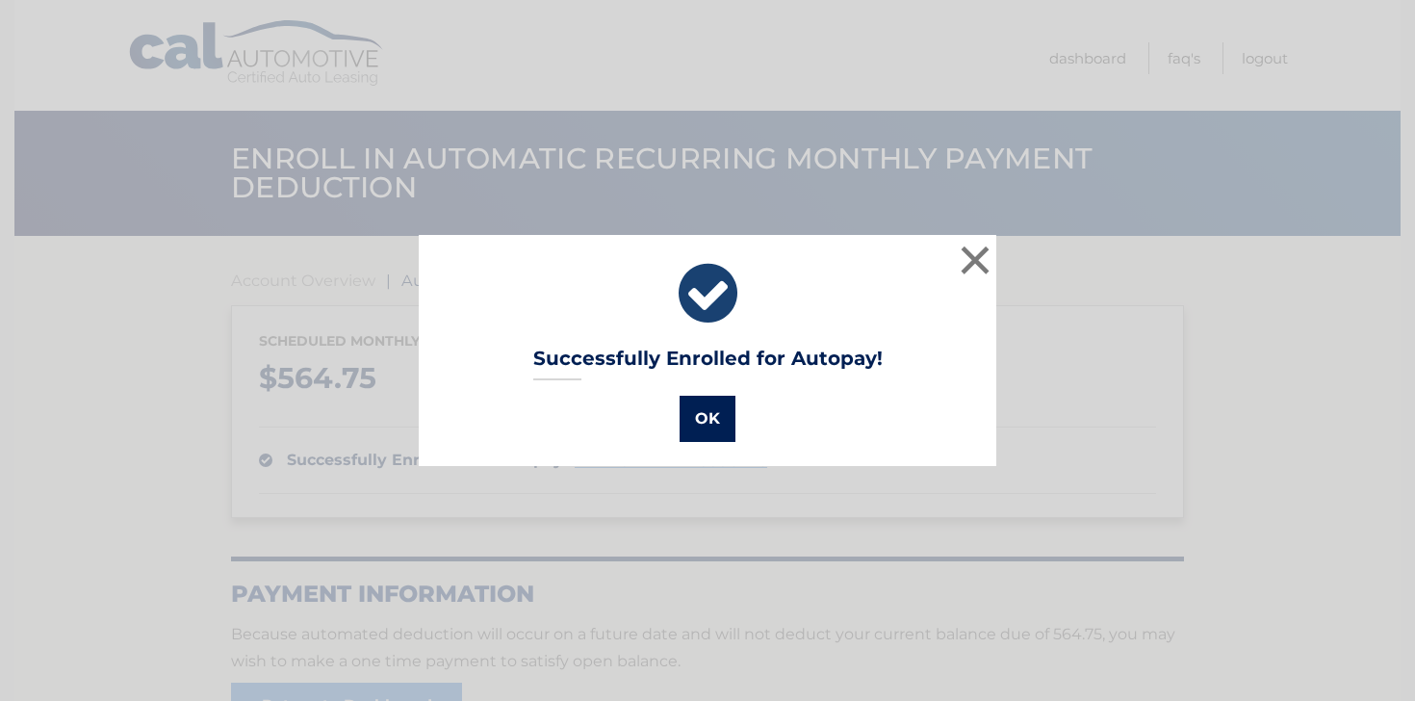
click at [724, 423] on button "OK" at bounding box center [708, 419] width 56 height 46
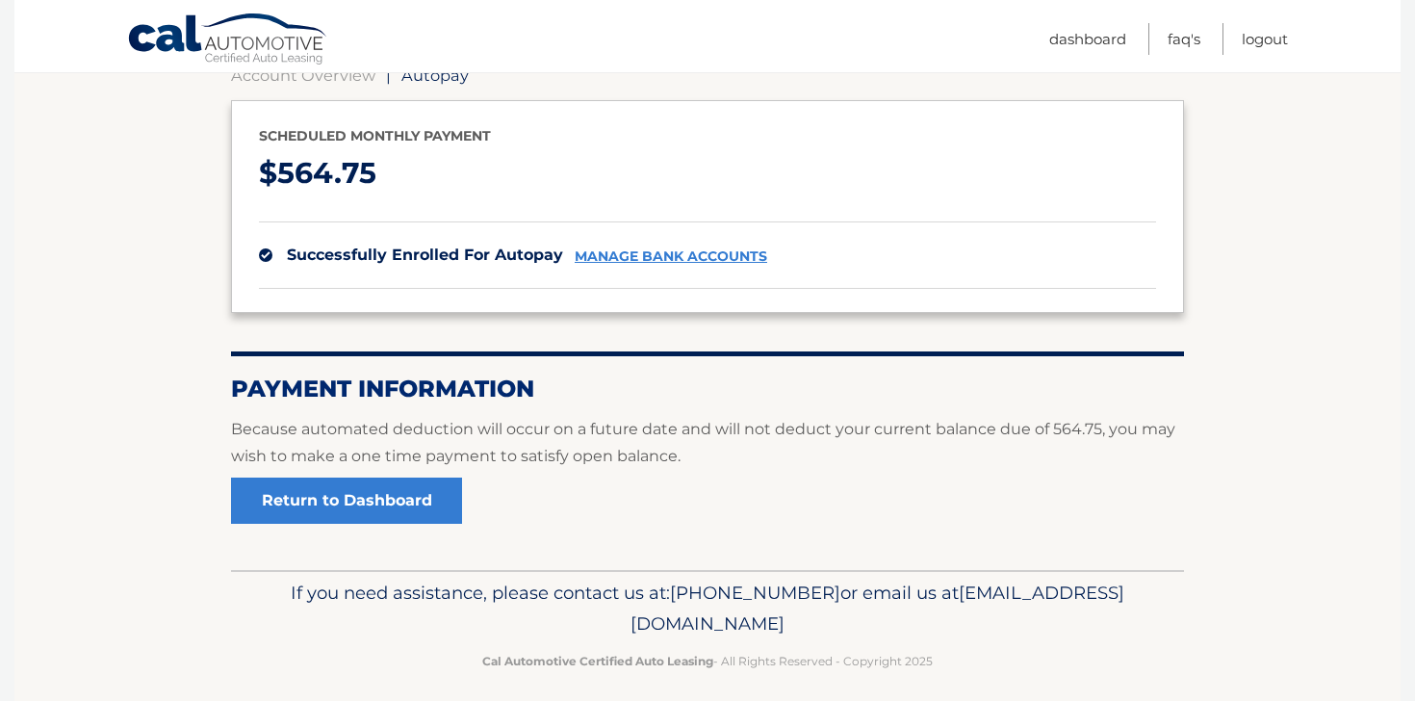
scroll to position [212, 0]
